Goal: Task Accomplishment & Management: Use online tool/utility

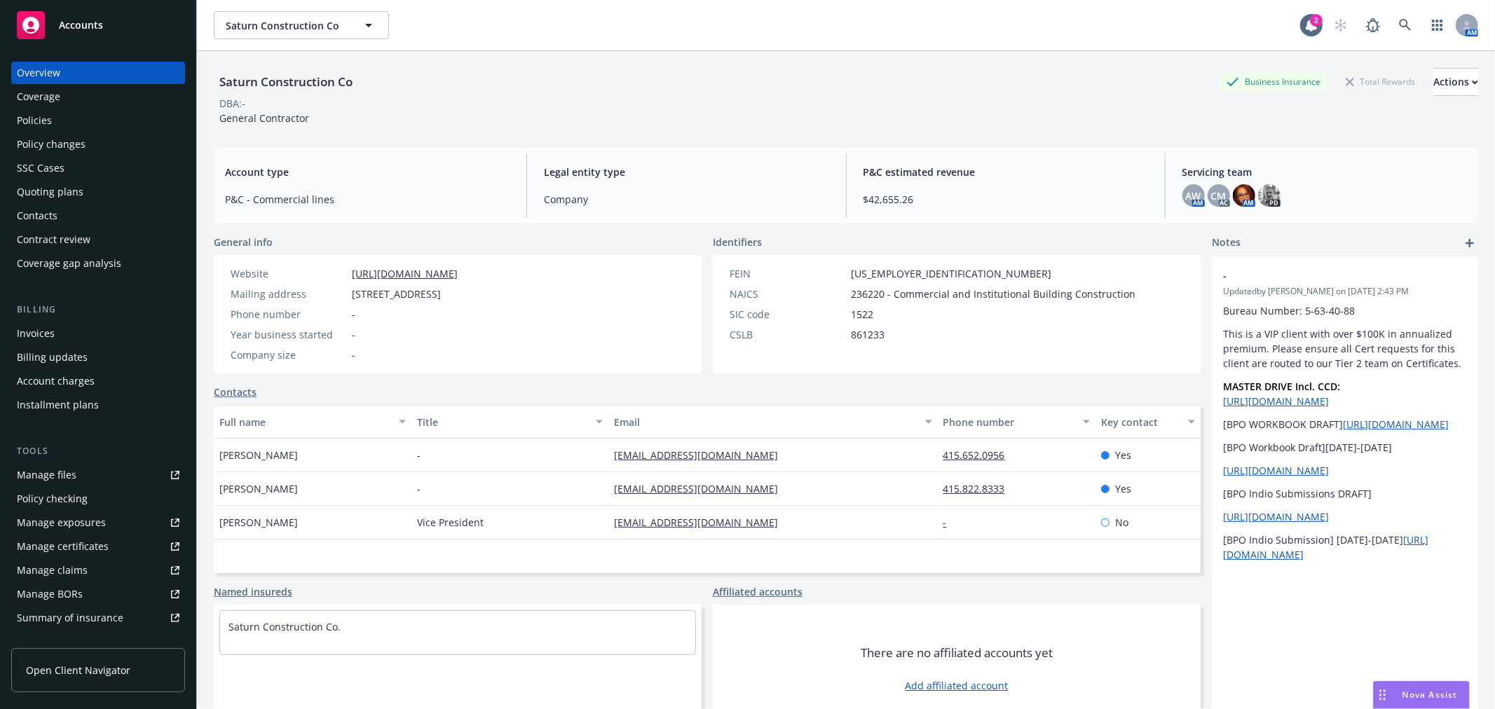
click at [57, 121] on div "Policies" at bounding box center [98, 120] width 163 height 22
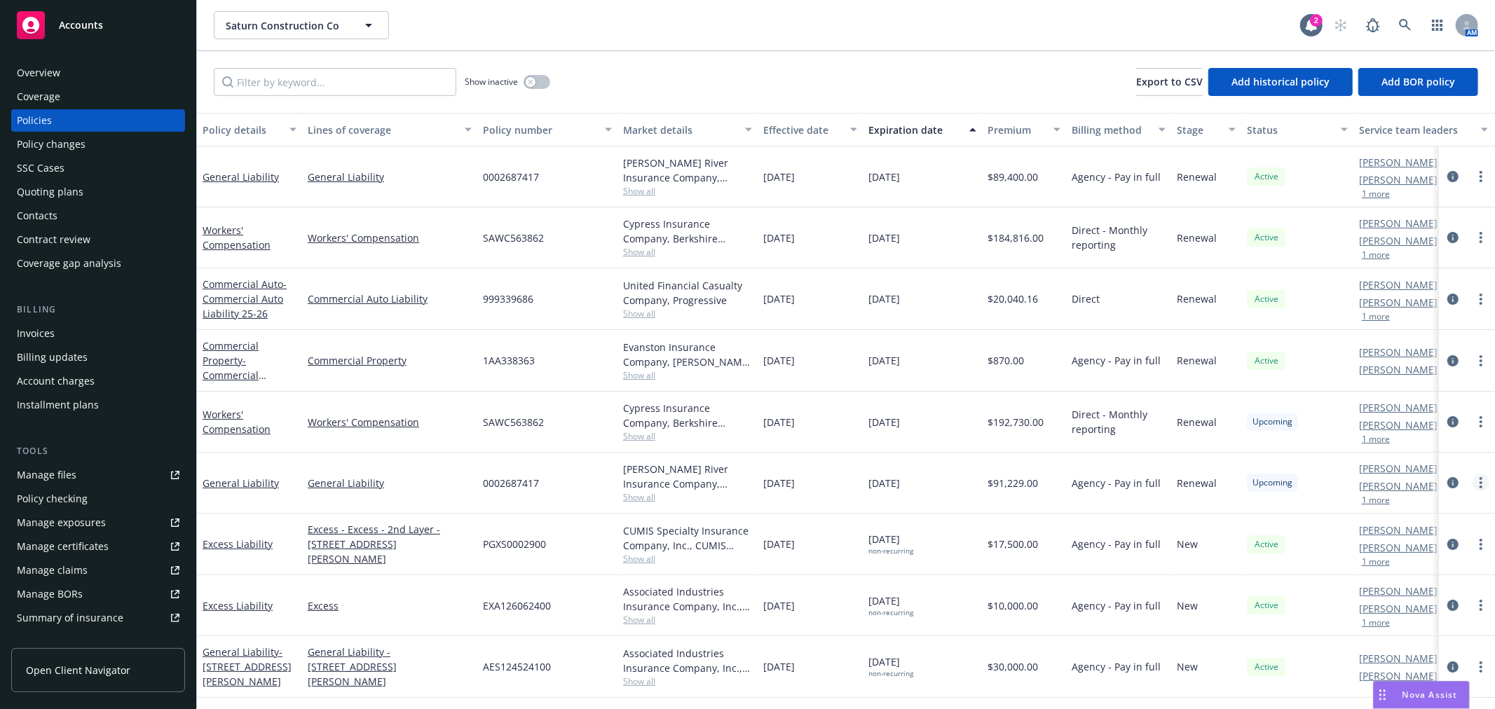
click at [1480, 477] on icon "more" at bounding box center [1480, 482] width 3 height 11
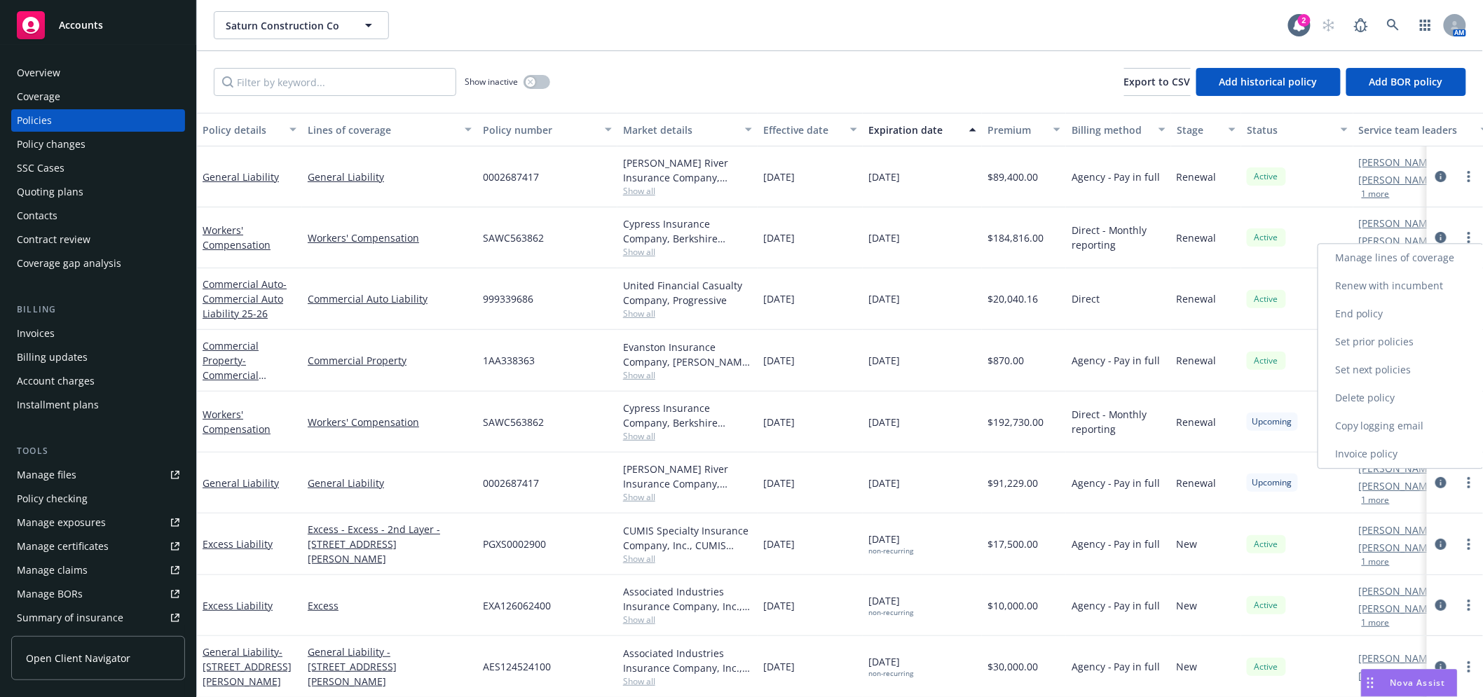
click at [1425, 432] on link "Copy logging email" at bounding box center [1400, 426] width 165 height 28
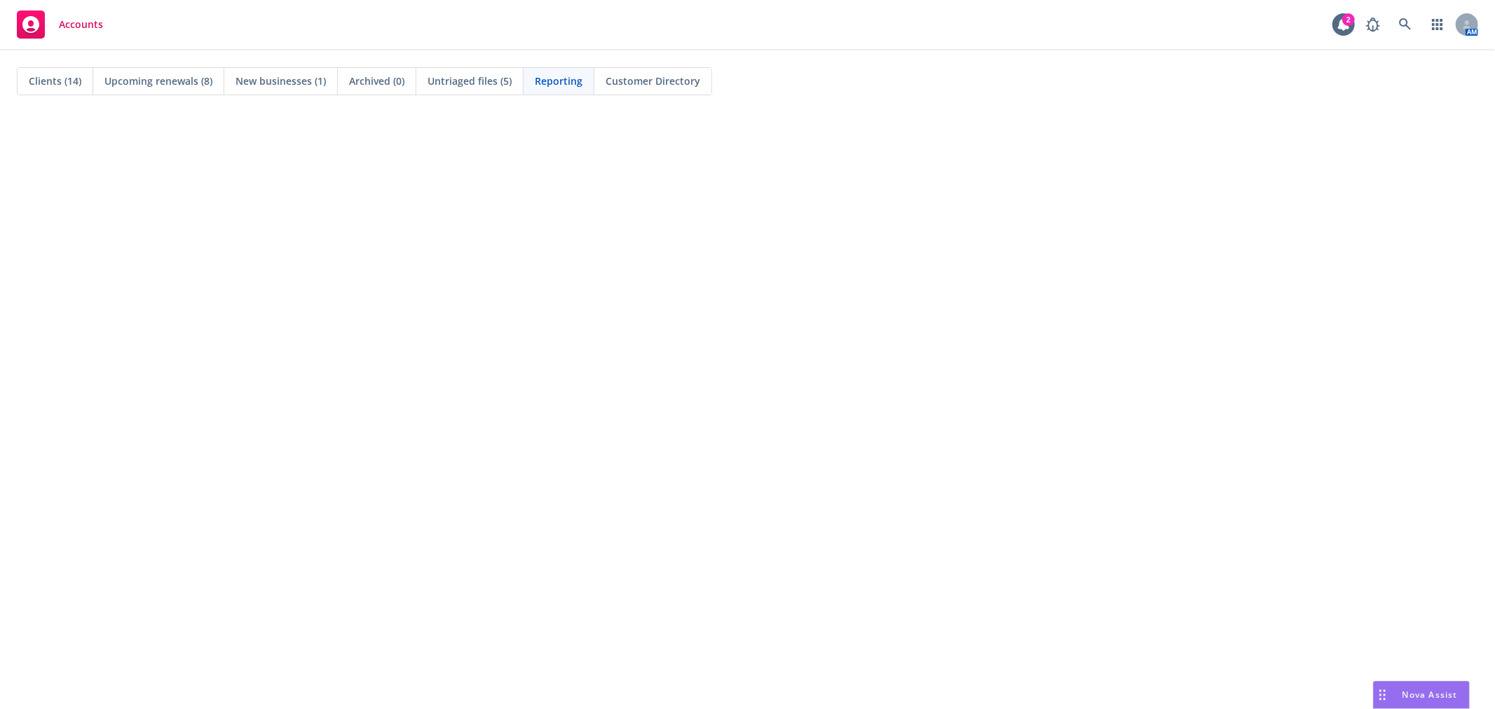
click at [489, 81] on span "Untriaged files (5)" at bounding box center [469, 81] width 84 height 15
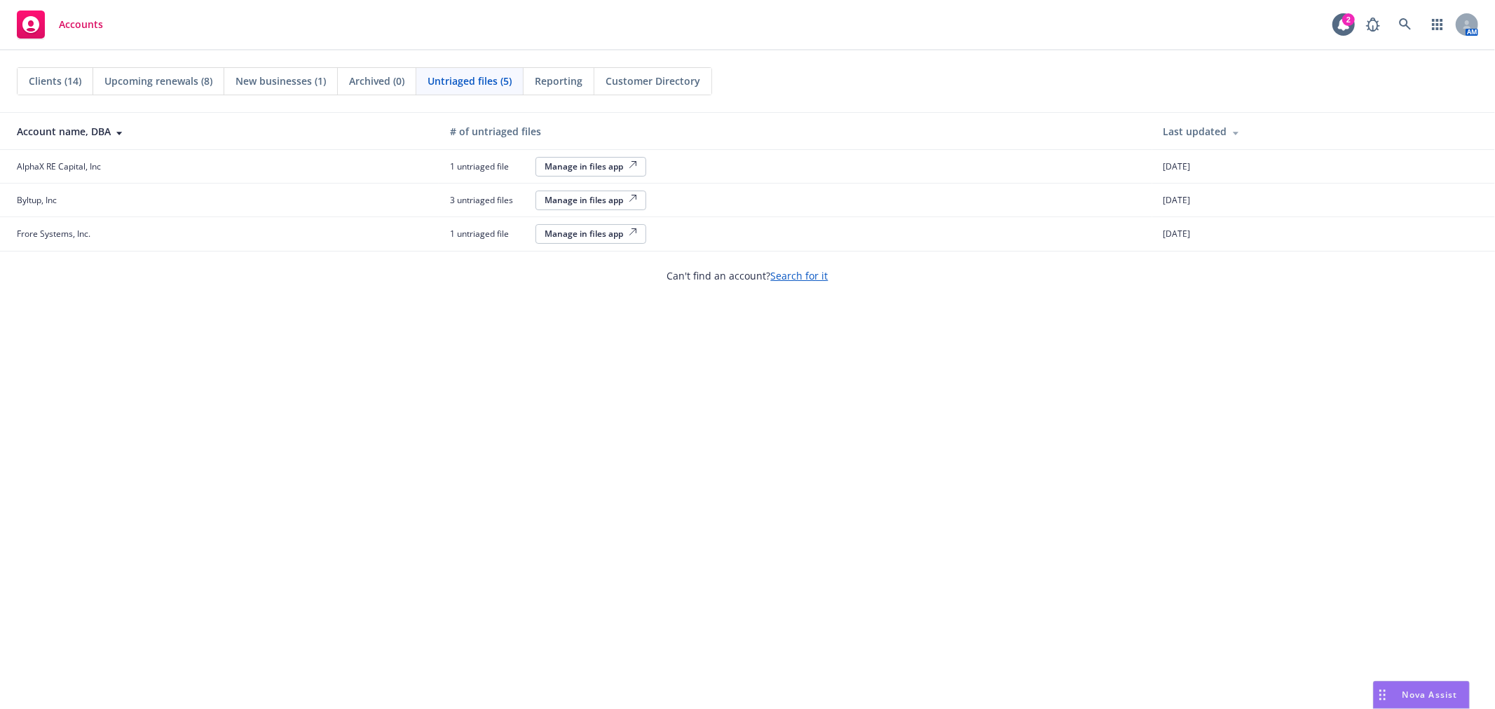
click at [591, 198] on div "Manage in files app" at bounding box center [591, 200] width 93 height 12
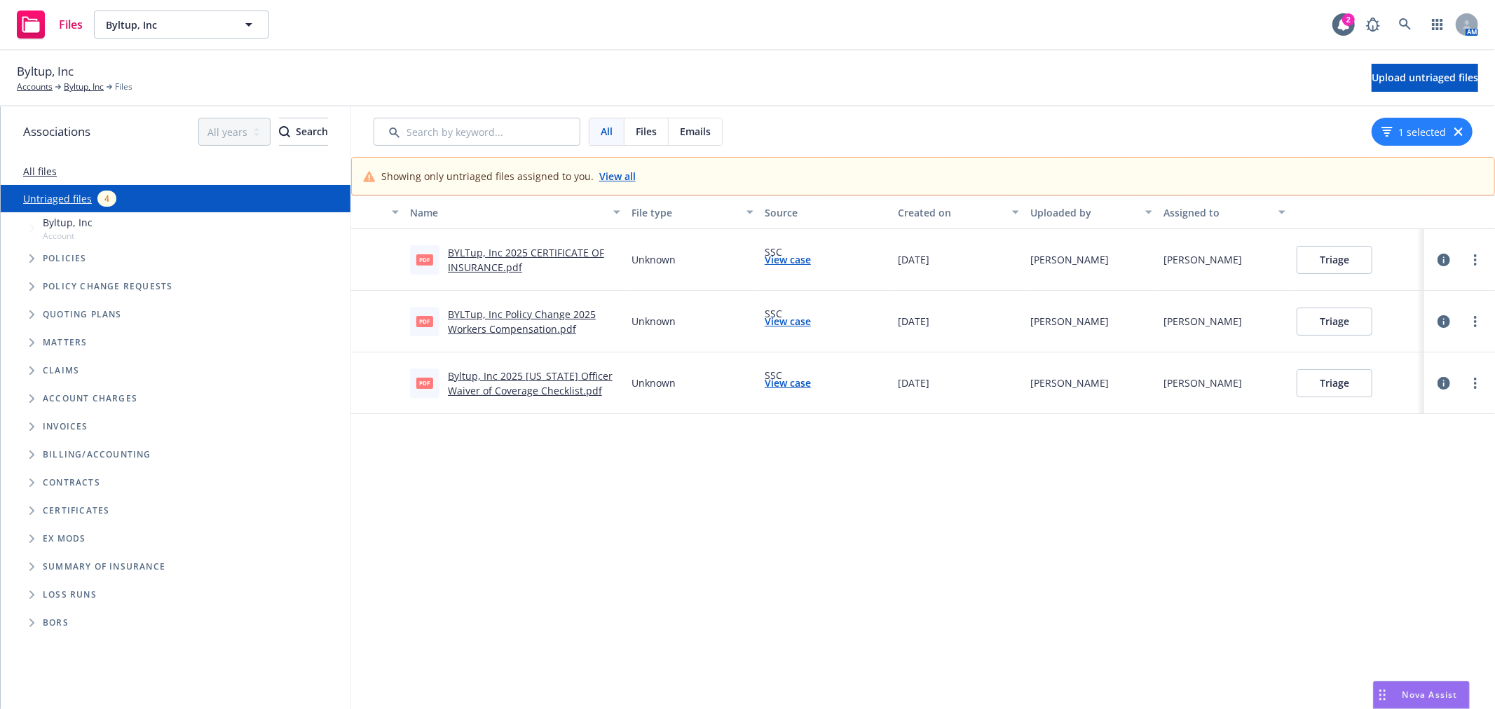
click at [526, 370] on link "Byltup, Inc 2025 California Officer Waiver of Coverage Checklist.pdf" at bounding box center [530, 383] width 165 height 28
